Goal: Find specific page/section: Find specific page/section

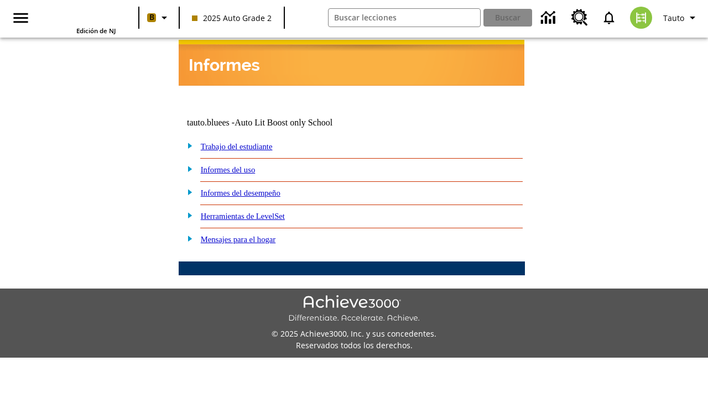
click at [249, 142] on link "Trabajo del estudiante" at bounding box center [237, 146] width 72 height 9
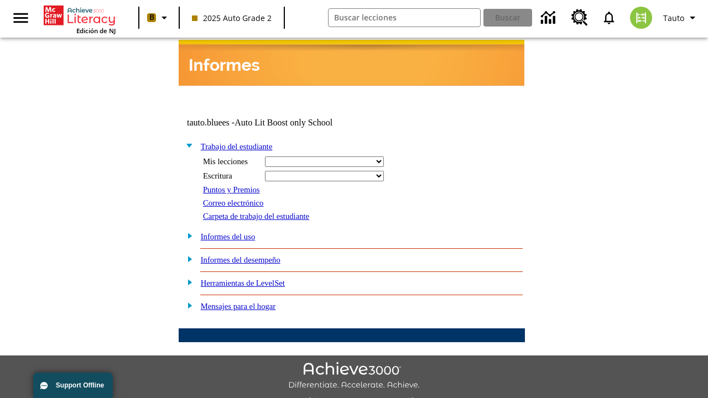
select select "/options/reports/?report_id=24&atype=14&section=2"
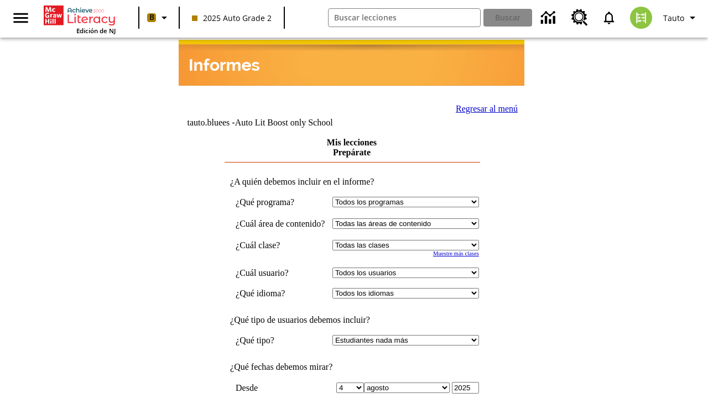
scroll to position [289, 0]
